Goal: Task Accomplishment & Management: Manage account settings

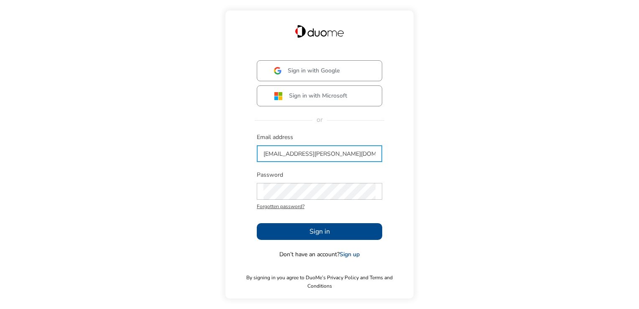
type input "[EMAIL_ADDRESS][PERSON_NAME][DOMAIN_NAME]"
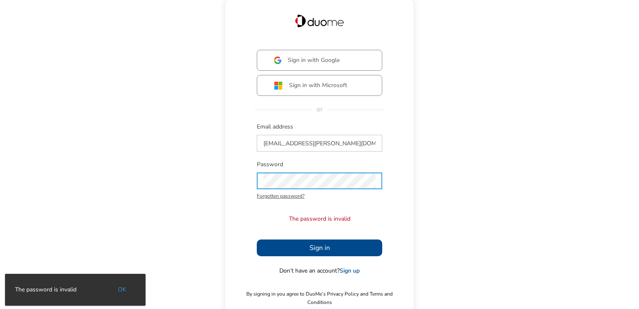
click at [272, 246] on button "Sign in" at bounding box center [320, 247] width 126 height 17
click at [163, 188] on div "Sign in with Google Sign in with Microsoft or Email address [EMAIL_ADDRESS][PER…" at bounding box center [319, 154] width 639 height 309
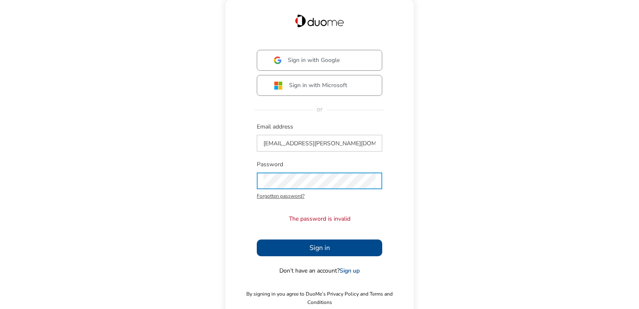
click at [264, 246] on button "Sign in" at bounding box center [320, 247] width 126 height 17
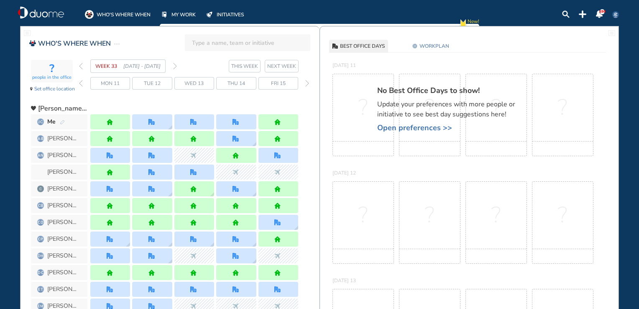
click at [309, 83] on div "forward day" at bounding box center [307, 83] width 8 height 13
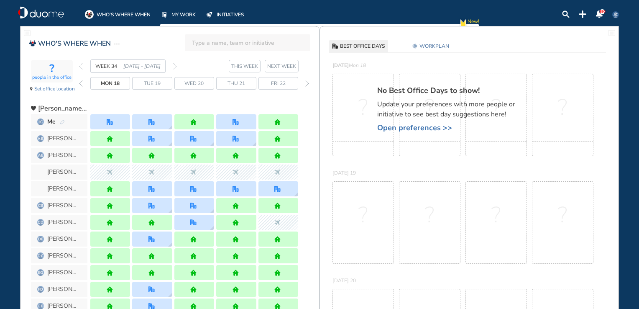
click at [390, 126] on span "Open preferences >>" at bounding box center [450, 127] width 146 height 8
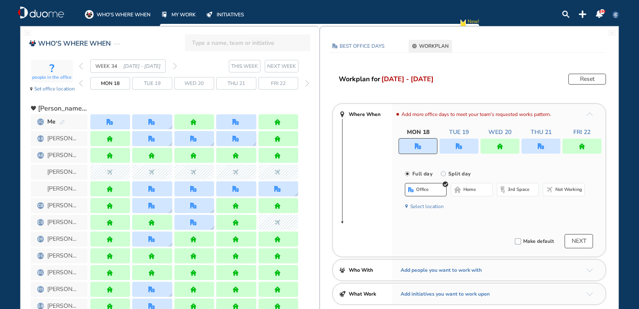
click at [457, 190] on img "home-bdbdbd" at bounding box center [457, 189] width 7 height 7
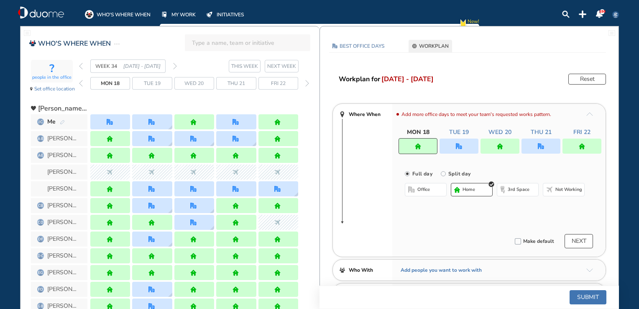
click at [504, 143] on div at bounding box center [500, 146] width 39 height 15
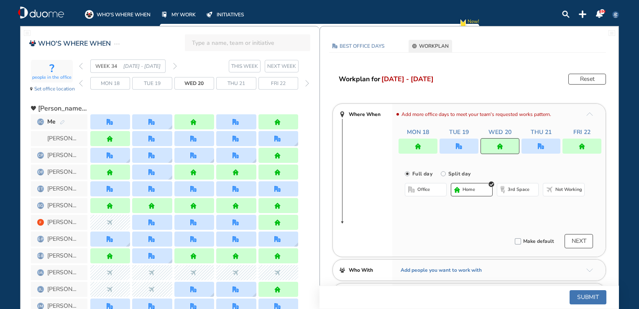
click at [435, 184] on button "office" at bounding box center [426, 189] width 42 height 13
click at [580, 299] on button "Submit" at bounding box center [588, 297] width 37 height 14
